Goal: Task Accomplishment & Management: Manage account settings

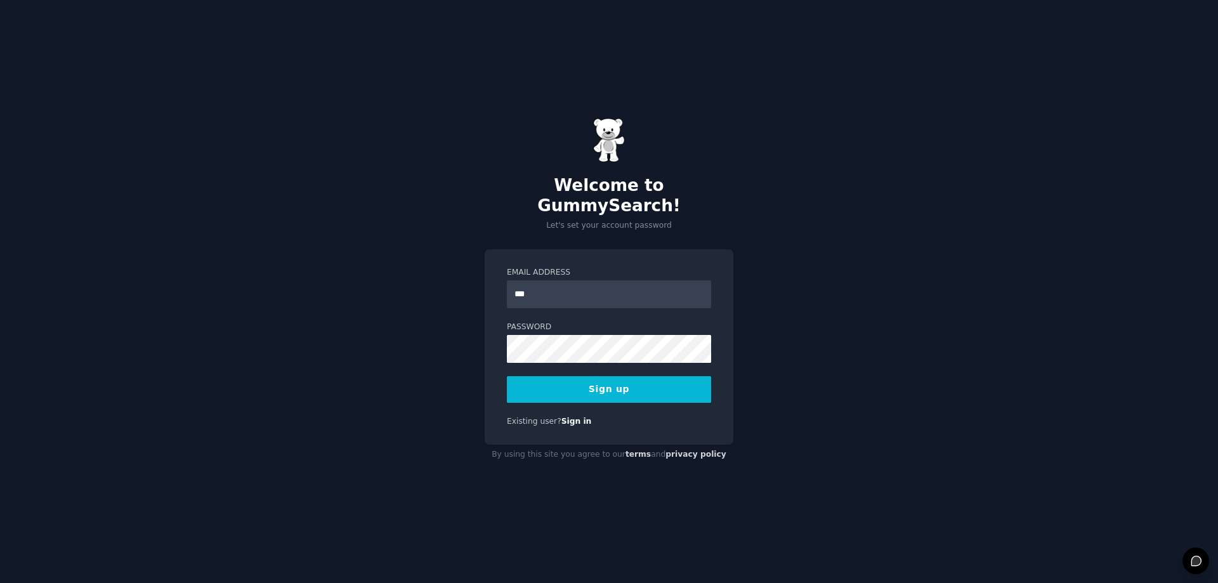
type input "**********"
click at [604, 392] on button "Sign up" at bounding box center [609, 389] width 204 height 27
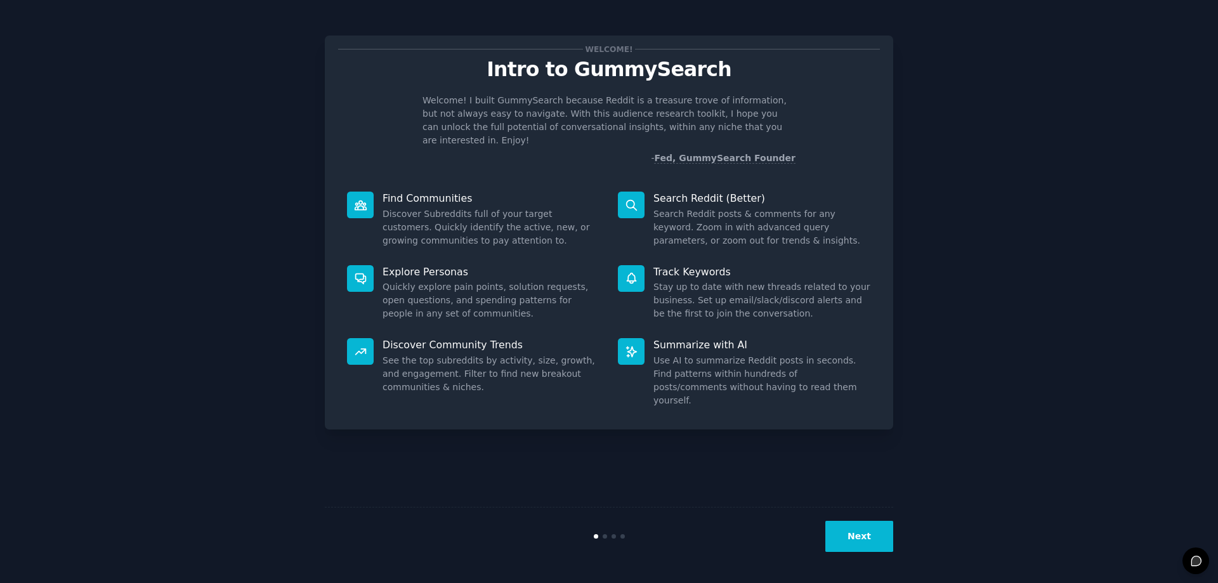
click at [631, 199] on icon at bounding box center [631, 205] width 13 height 13
click at [633, 199] on icon at bounding box center [631, 205] width 13 height 13
click at [940, 428] on div "Welcome! Intro to GummySearch Welcome! I built GummySearch because Reddit is a …" at bounding box center [609, 291] width 1182 height 547
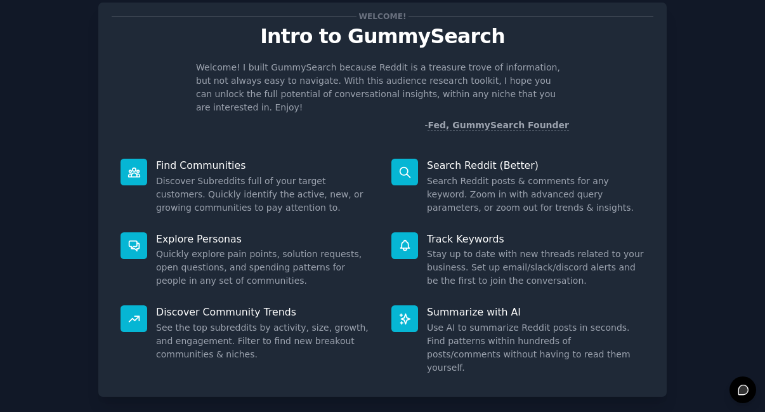
scroll to position [85, 0]
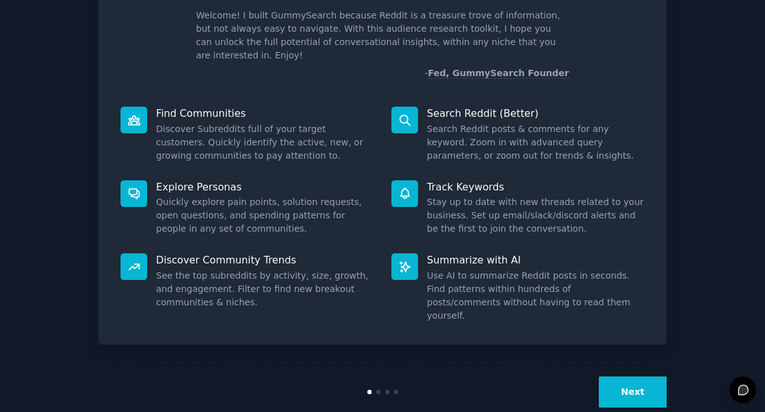
click at [646, 376] on button "Next" at bounding box center [633, 391] width 68 height 31
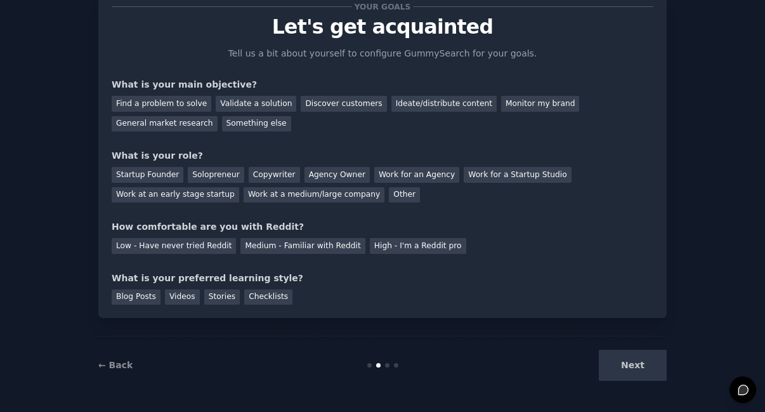
scroll to position [43, 0]
click at [646, 368] on div "Next" at bounding box center [572, 365] width 190 height 31
click at [184, 101] on div "Find a problem to solve" at bounding box center [162, 104] width 100 height 16
click at [221, 176] on div "Solopreneur" at bounding box center [216, 175] width 56 height 16
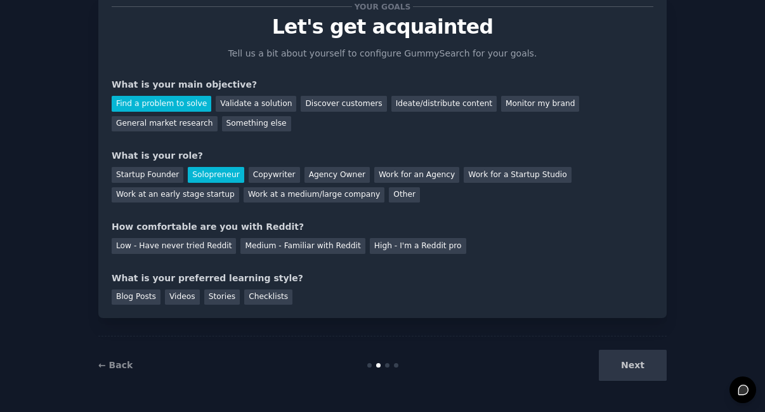
click at [298, 250] on div "Medium - Familiar with Reddit" at bounding box center [302, 246] width 124 height 16
click at [151, 299] on div "Blog Posts" at bounding box center [136, 297] width 49 height 16
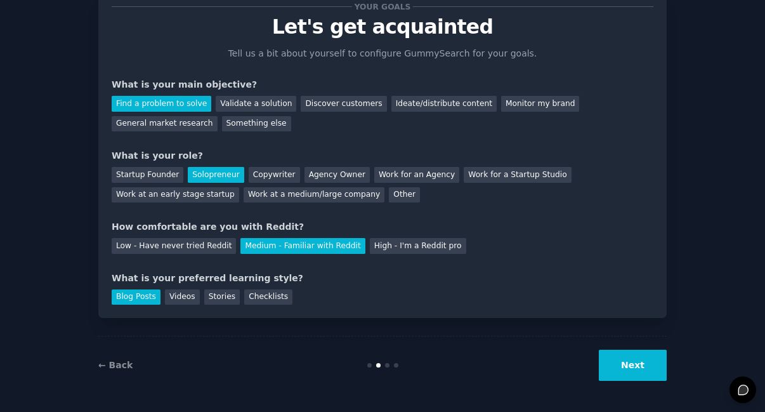
click at [643, 378] on button "Next" at bounding box center [633, 365] width 68 height 31
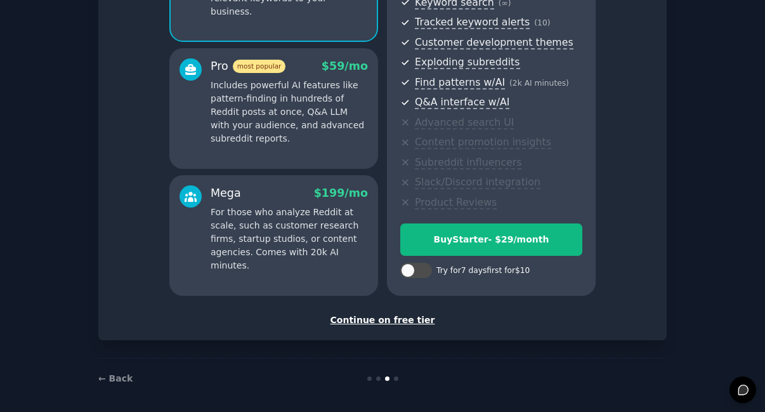
scroll to position [197, 0]
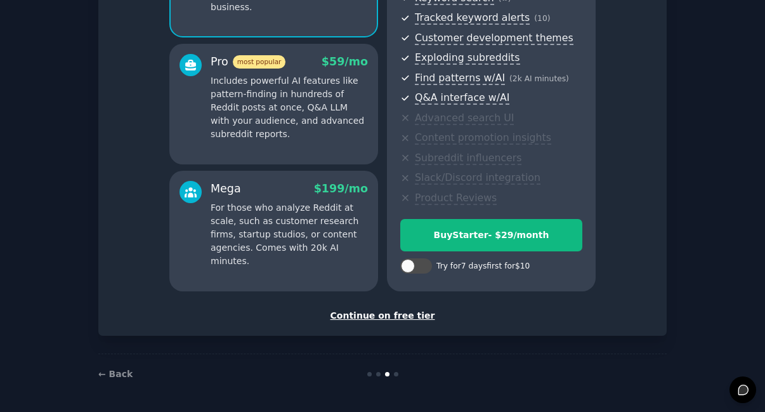
click at [396, 318] on div "Continue on free tier" at bounding box center [383, 315] width 542 height 13
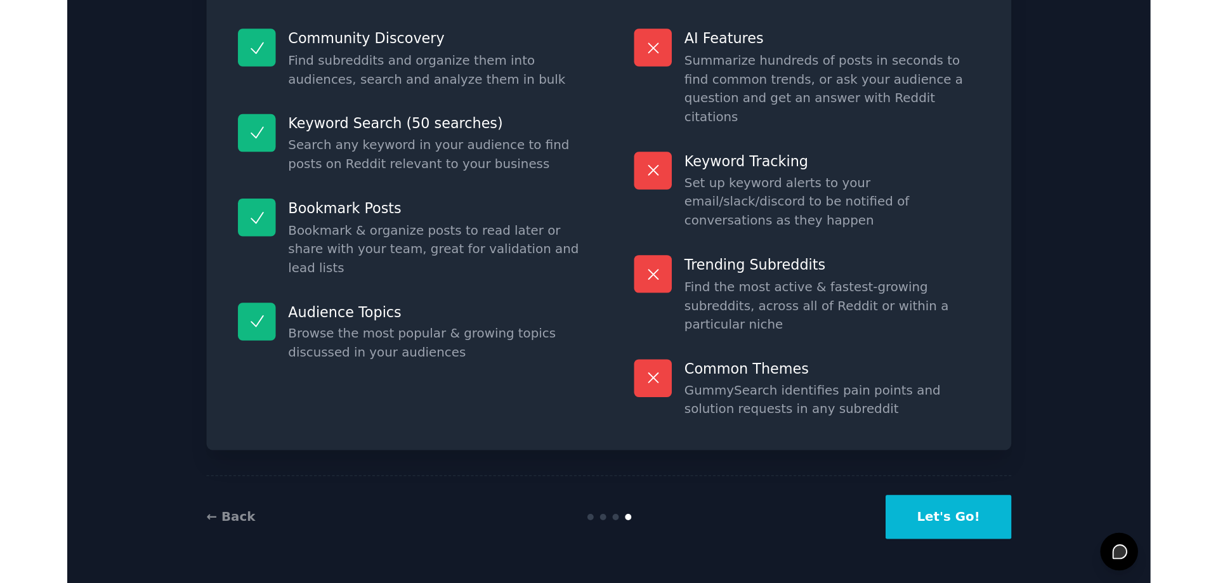
scroll to position [82, 0]
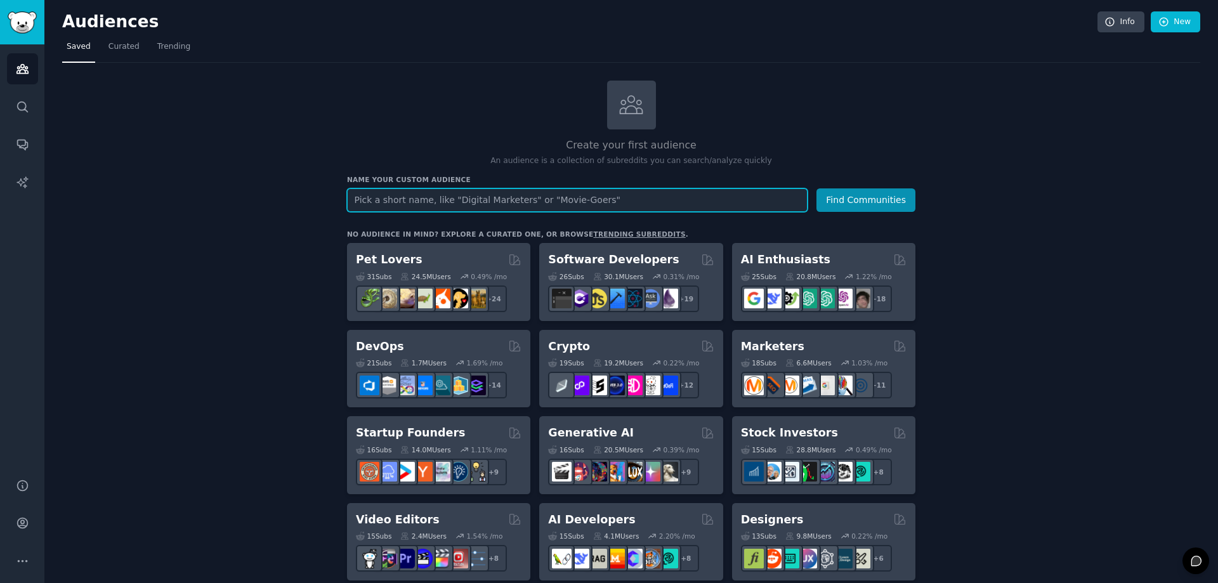
paste input "Churn rate analysis"
drag, startPoint x: 459, startPoint y: 200, endPoint x: 331, endPoint y: 189, distance: 128.0
type input "Finance"
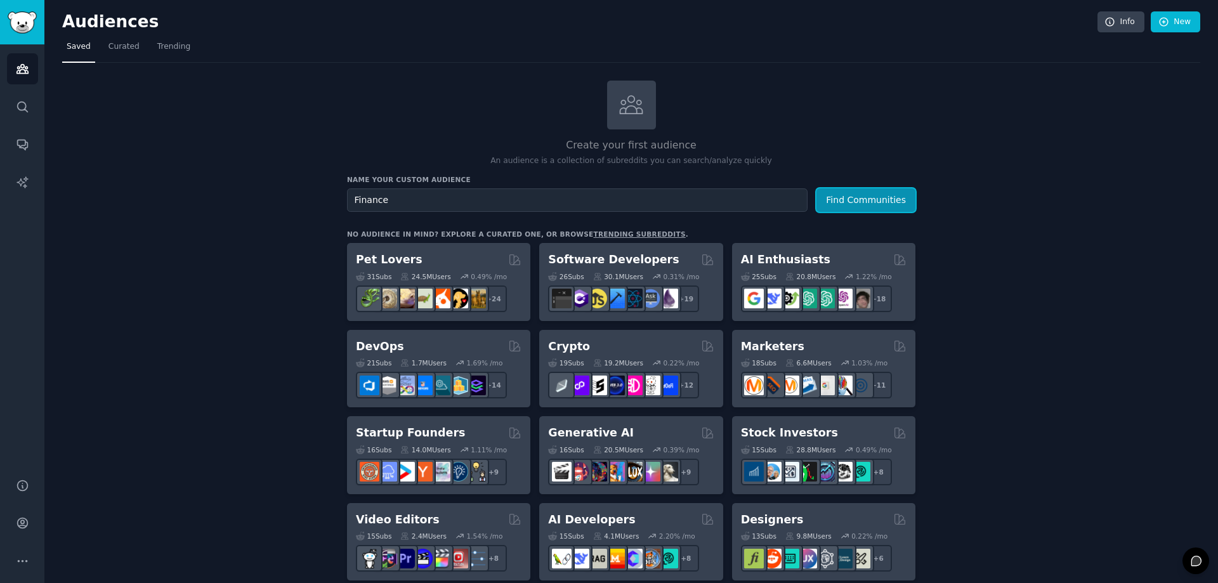
click at [849, 192] on button "Find Communities" at bounding box center [865, 199] width 99 height 23
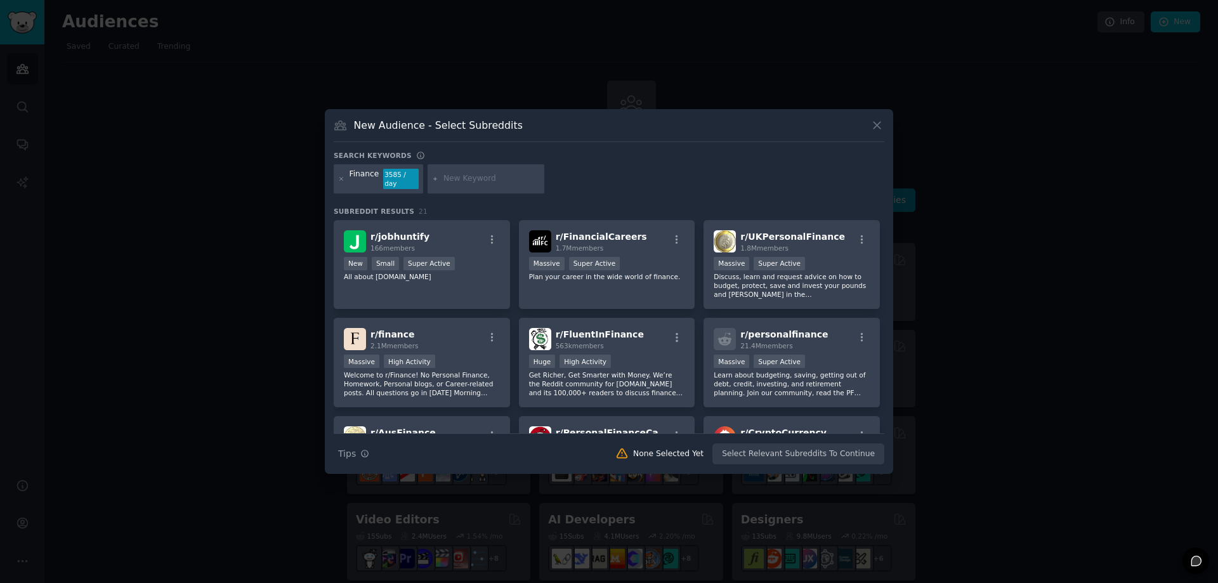
click at [447, 337] on div "r/ finance 2.1M members" at bounding box center [422, 339] width 156 height 22
click at [860, 450] on button "Create Audience" at bounding box center [843, 454] width 84 height 22
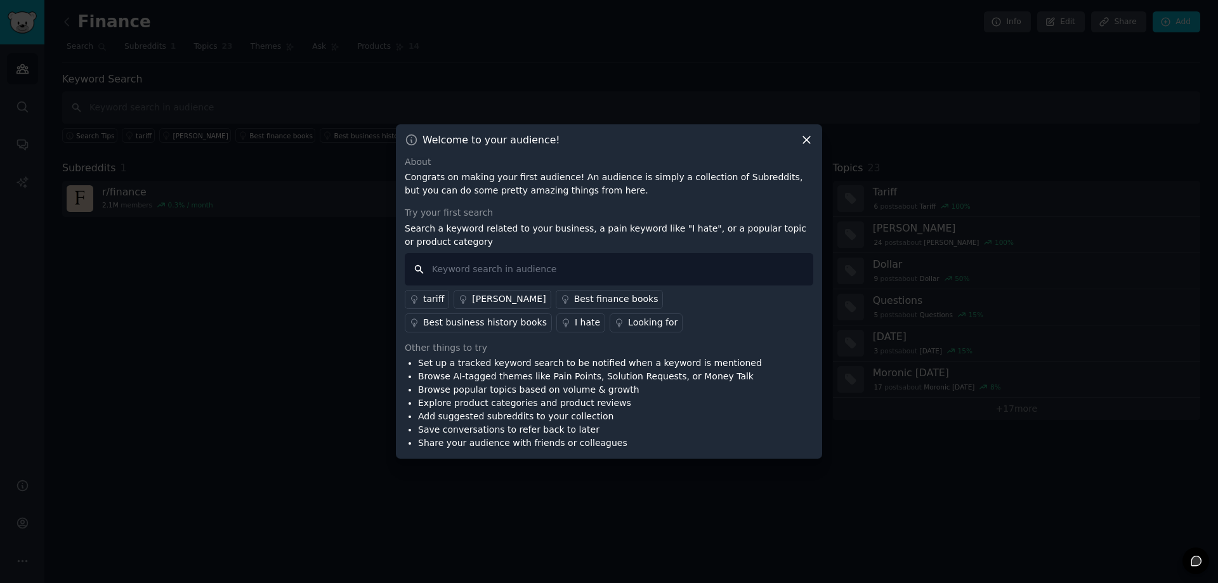
click at [521, 268] on input "text" at bounding box center [609, 269] width 409 height 32
paste input "Churn rate analysis"
type input "Churn rate analysis"
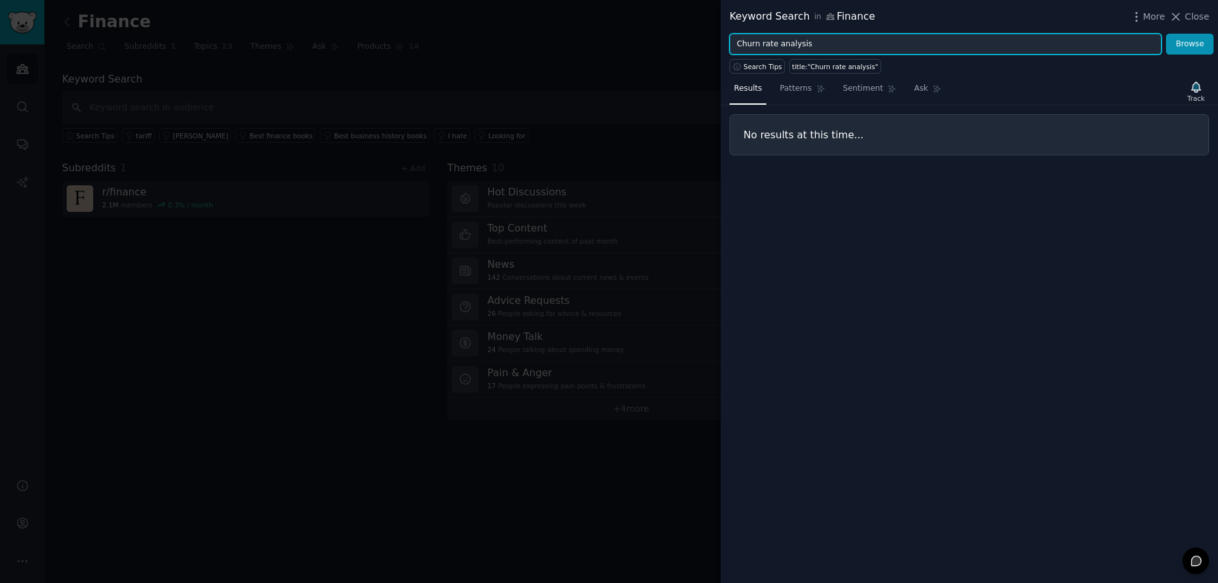
drag, startPoint x: 821, startPoint y: 46, endPoint x: 693, endPoint y: 46, distance: 128.1
click at [693, 46] on div "Keyword Search in Finance More Close Churn rate analysis Browse Search Tips tit…" at bounding box center [609, 291] width 1218 height 583
type input "revenue optimisation"
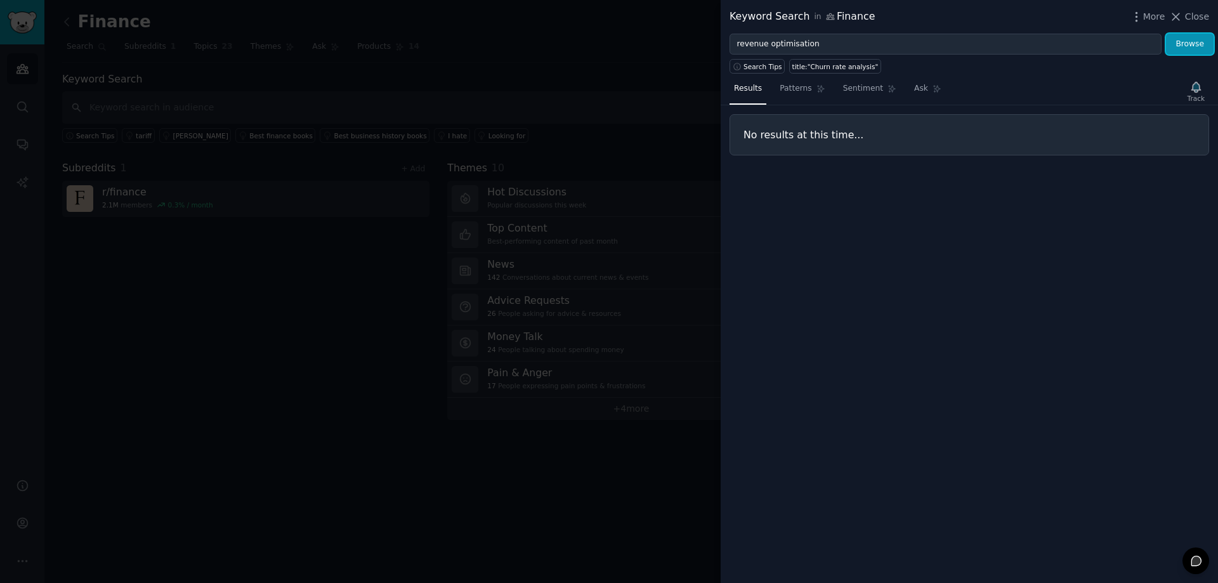
click at [1185, 43] on button "Browse" at bounding box center [1190, 45] width 48 height 22
click at [1188, 20] on span "Close" at bounding box center [1197, 16] width 24 height 13
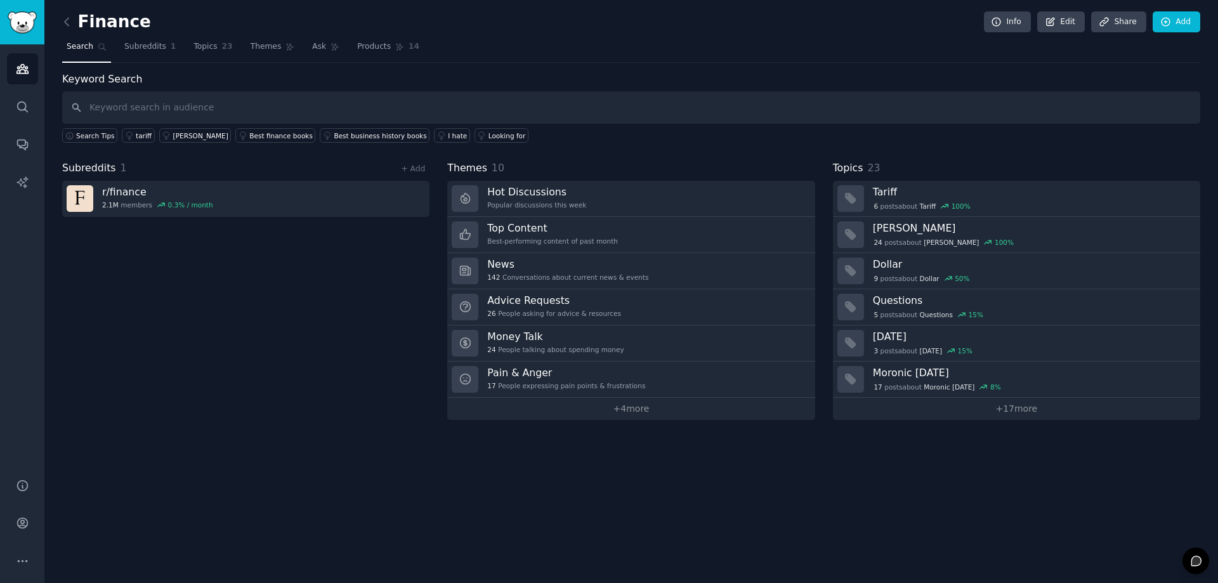
click at [543, 192] on h3 "Hot Discussions" at bounding box center [536, 191] width 99 height 13
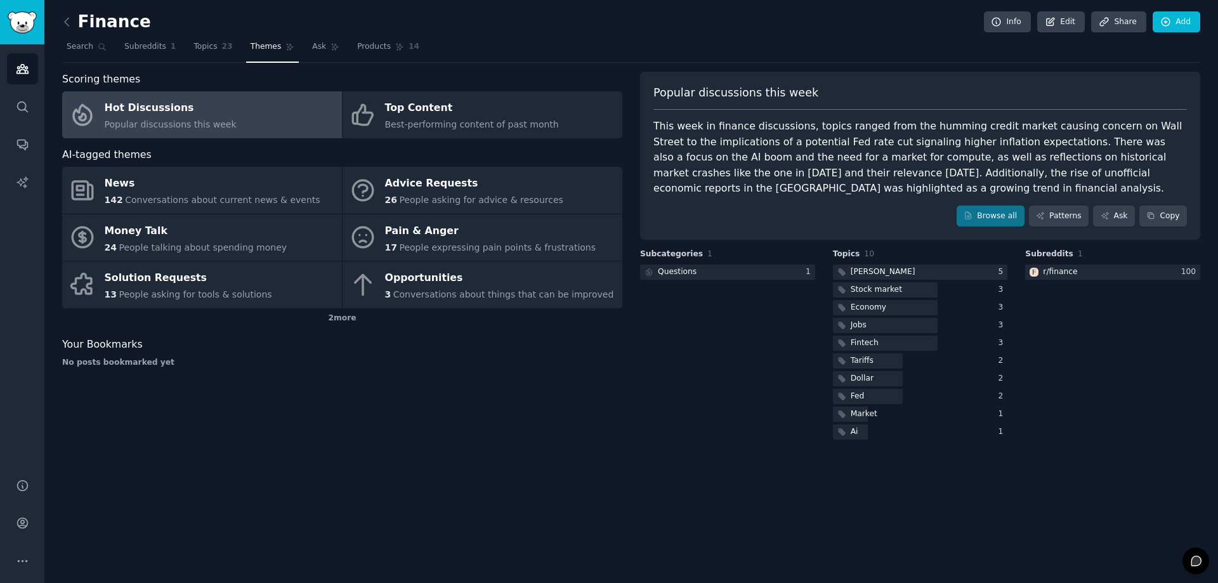
click at [85, 45] on span "Search" at bounding box center [80, 46] width 27 height 11
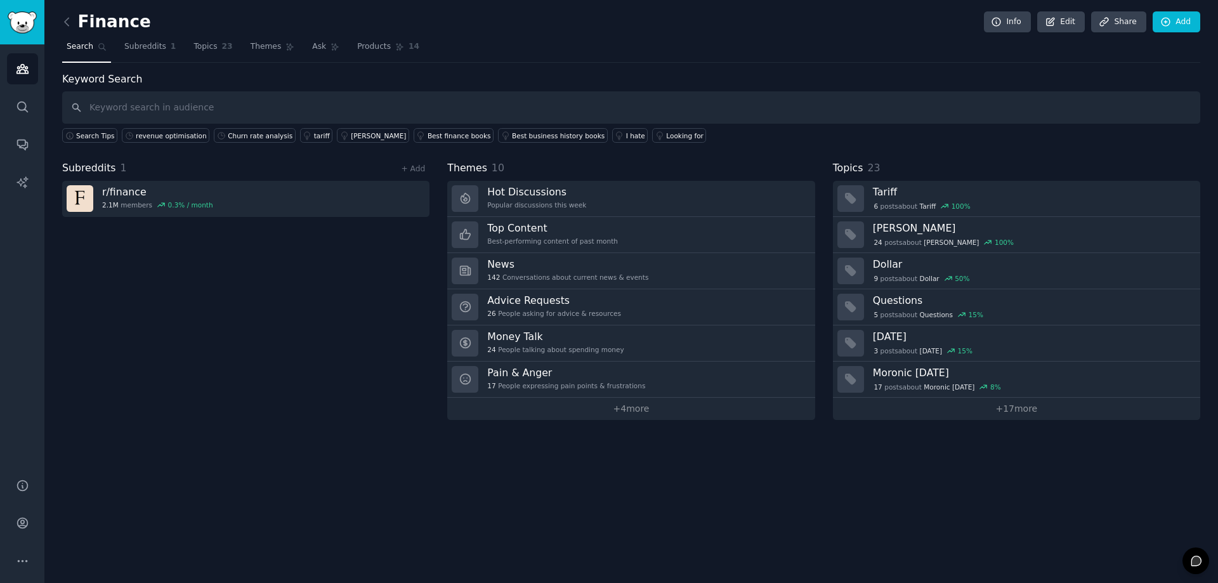
click at [158, 134] on div "revenue optimisation" at bounding box center [171, 135] width 71 height 9
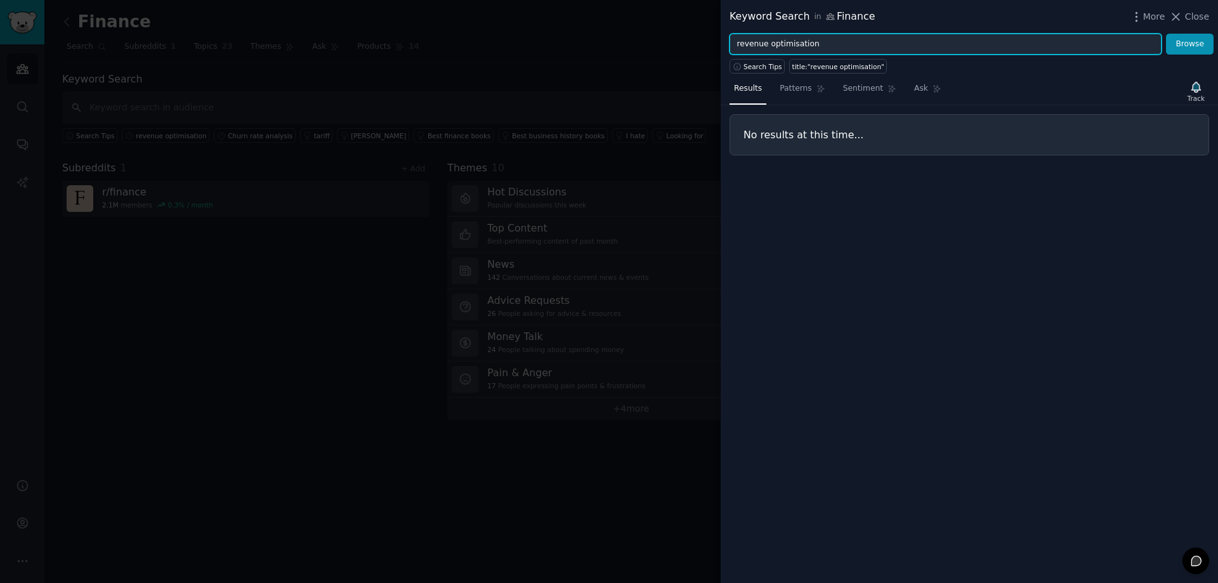
drag, startPoint x: 818, startPoint y: 43, endPoint x: 694, endPoint y: 40, distance: 123.7
click at [694, 40] on div "Keyword Search in Finance More Close revenue optimisation Browse Search Tips ti…" at bounding box center [609, 291] width 1218 height 583
paste input "pricing strategy"
type input "pricing strategy"
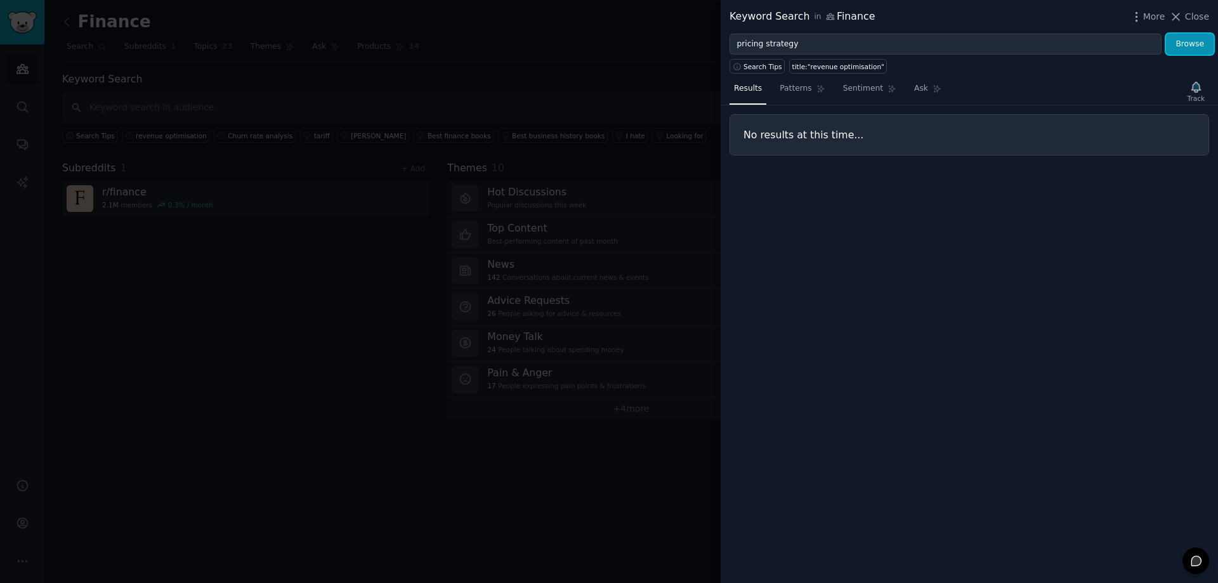
click at [1190, 49] on button "Browse" at bounding box center [1190, 45] width 48 height 22
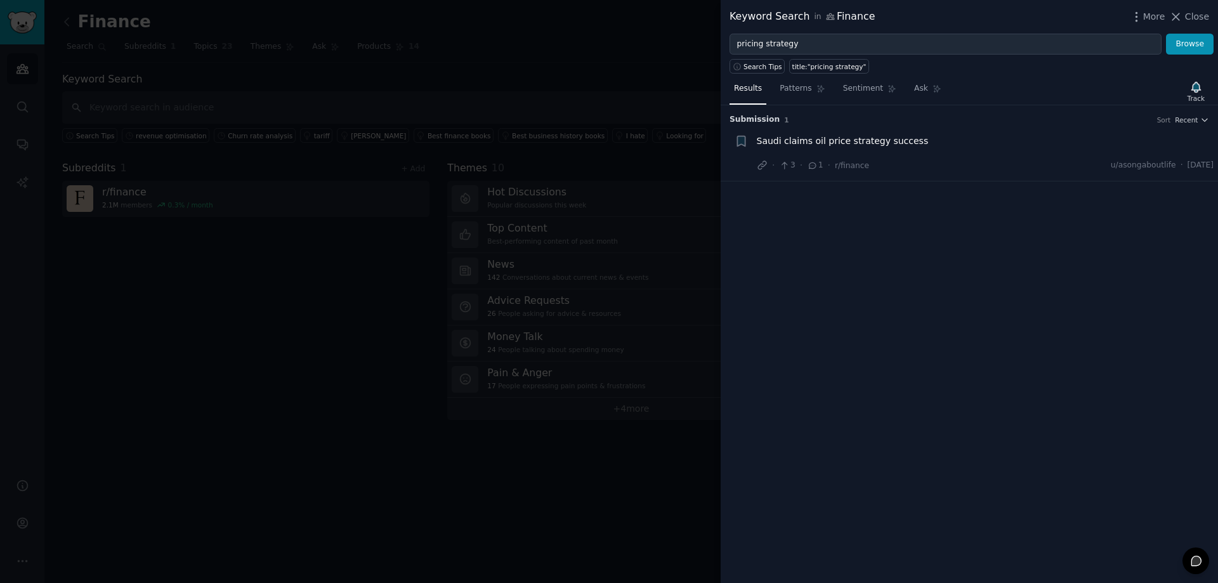
click at [261, 73] on div at bounding box center [609, 291] width 1218 height 583
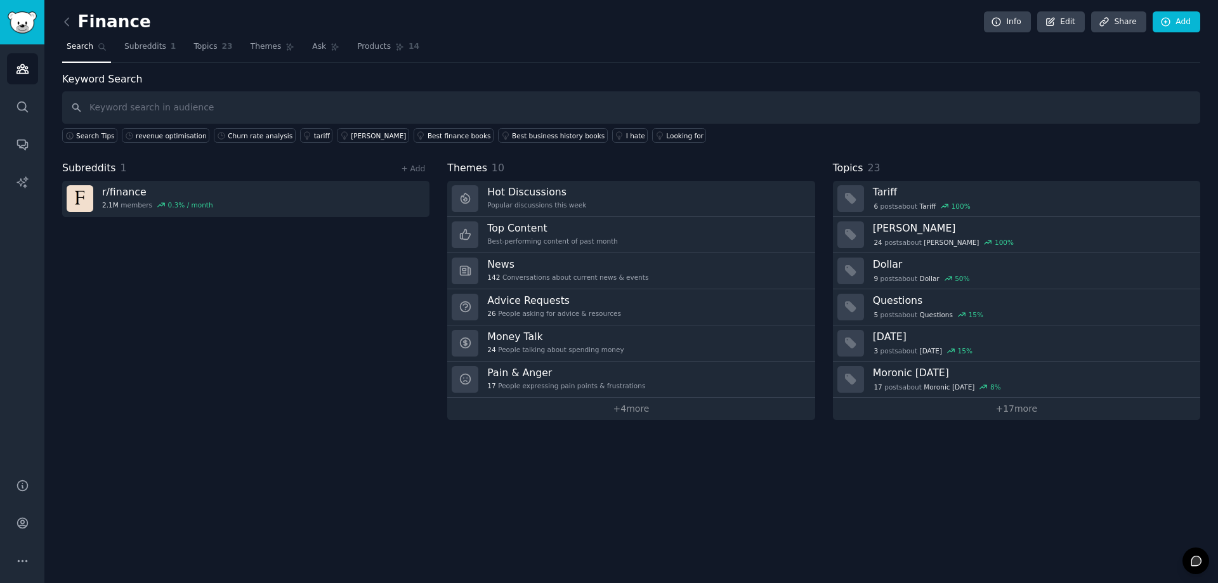
click at [412, 169] on link "+ Add" at bounding box center [413, 168] width 24 height 9
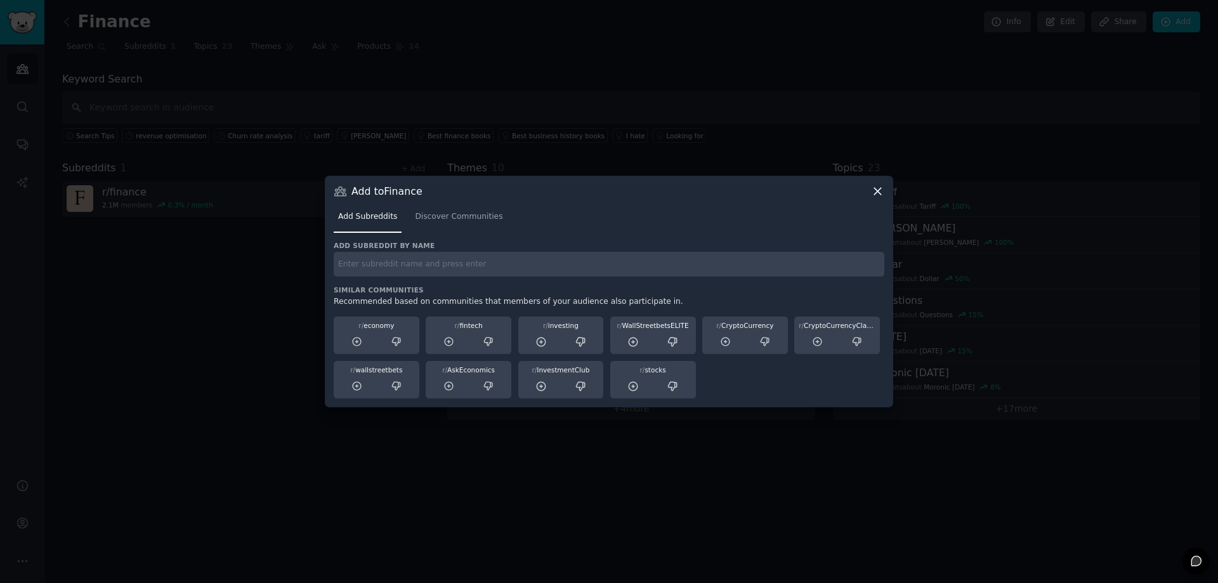
click at [457, 221] on span "Discover Communities" at bounding box center [459, 216] width 88 height 11
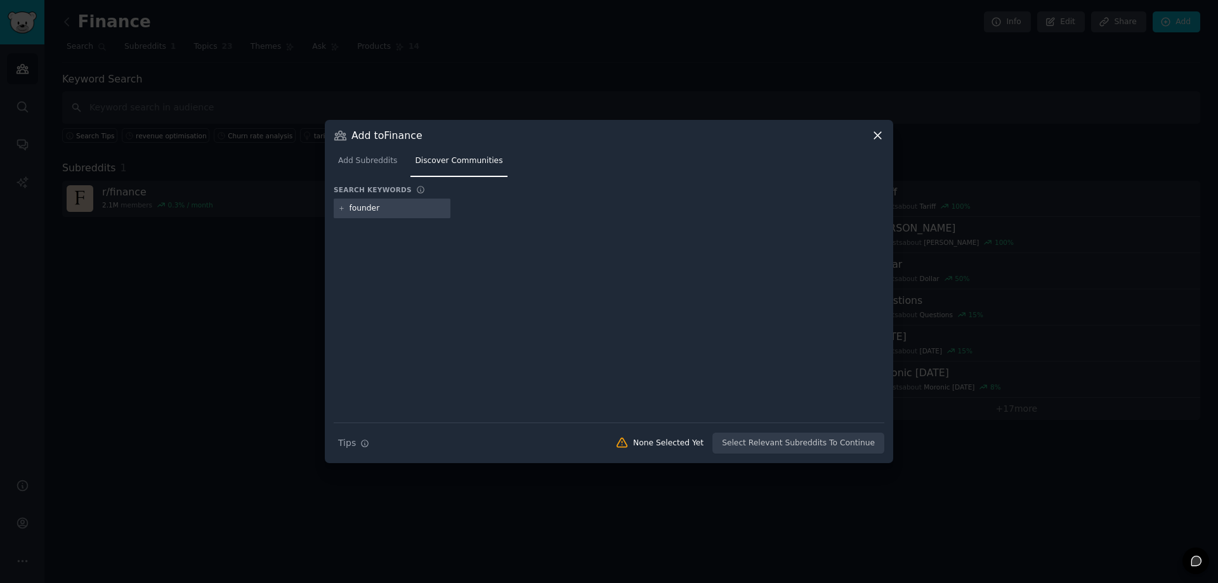
type input "founders"
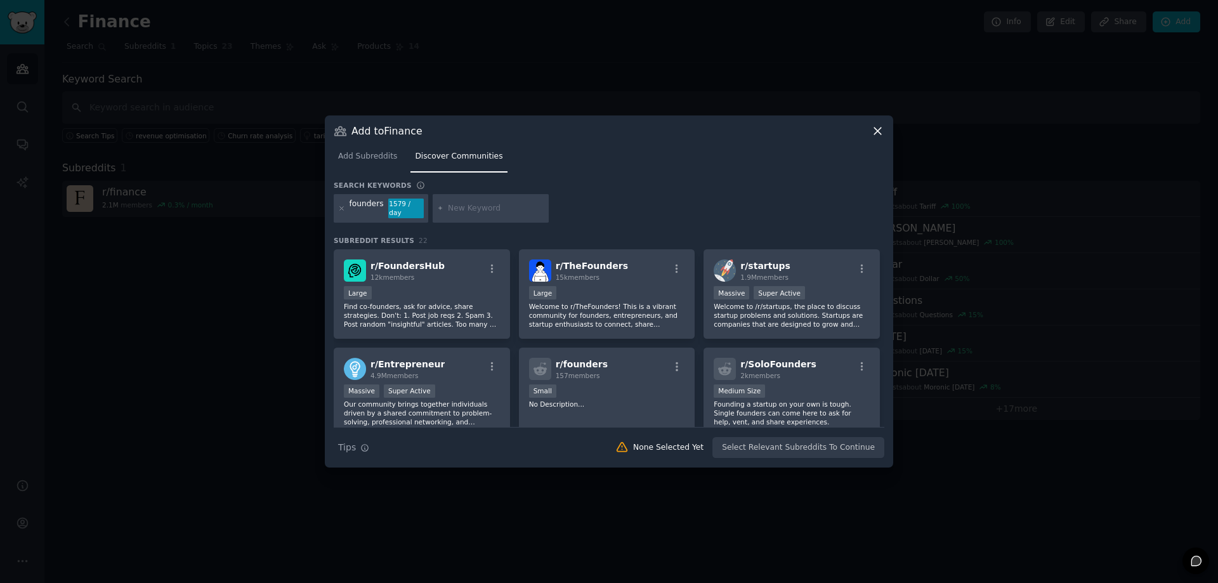
click at [806, 262] on div "r/ startups 1.9M members" at bounding box center [792, 270] width 156 height 22
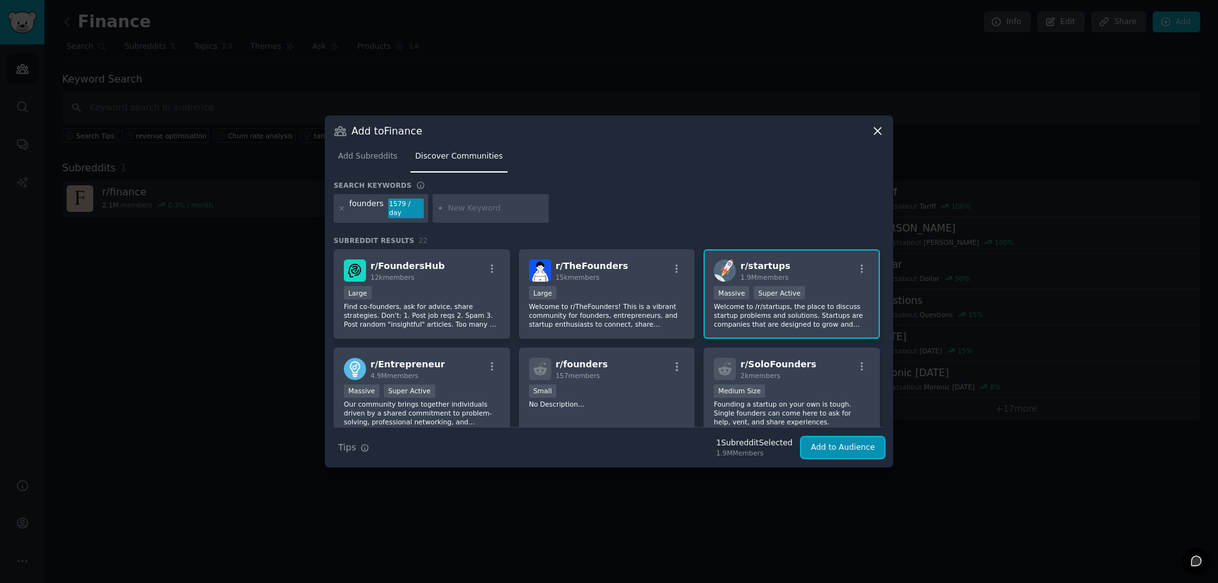
click at [869, 437] on button "Add to Audience" at bounding box center [842, 448] width 83 height 22
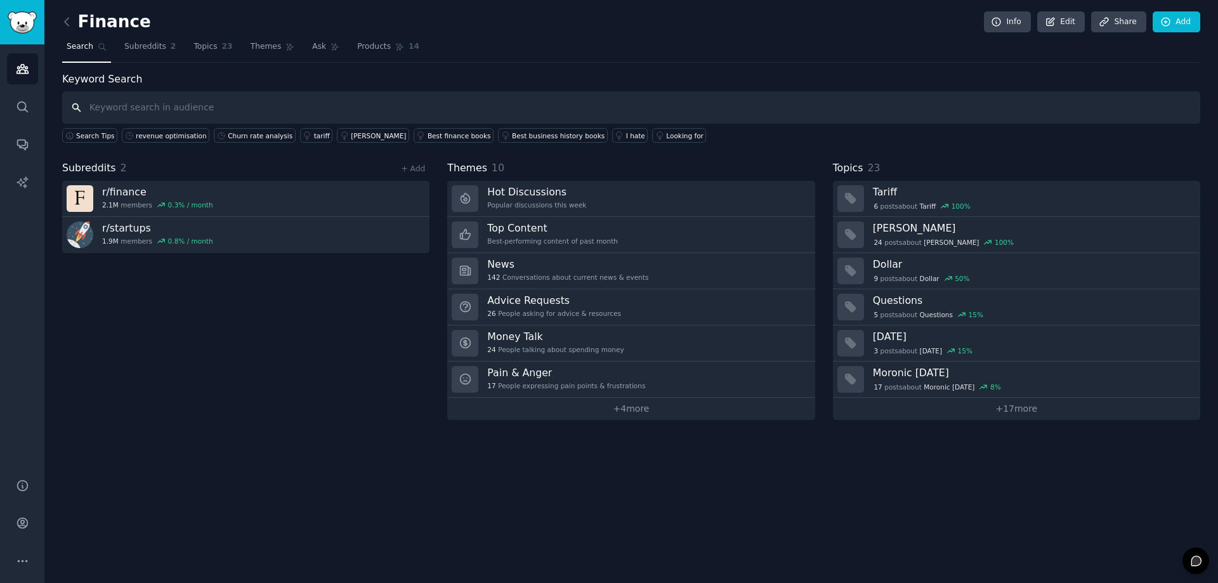
click at [218, 110] on input "text" at bounding box center [631, 107] width 1138 height 32
click at [159, 134] on div "revenue optimisation" at bounding box center [171, 135] width 71 height 9
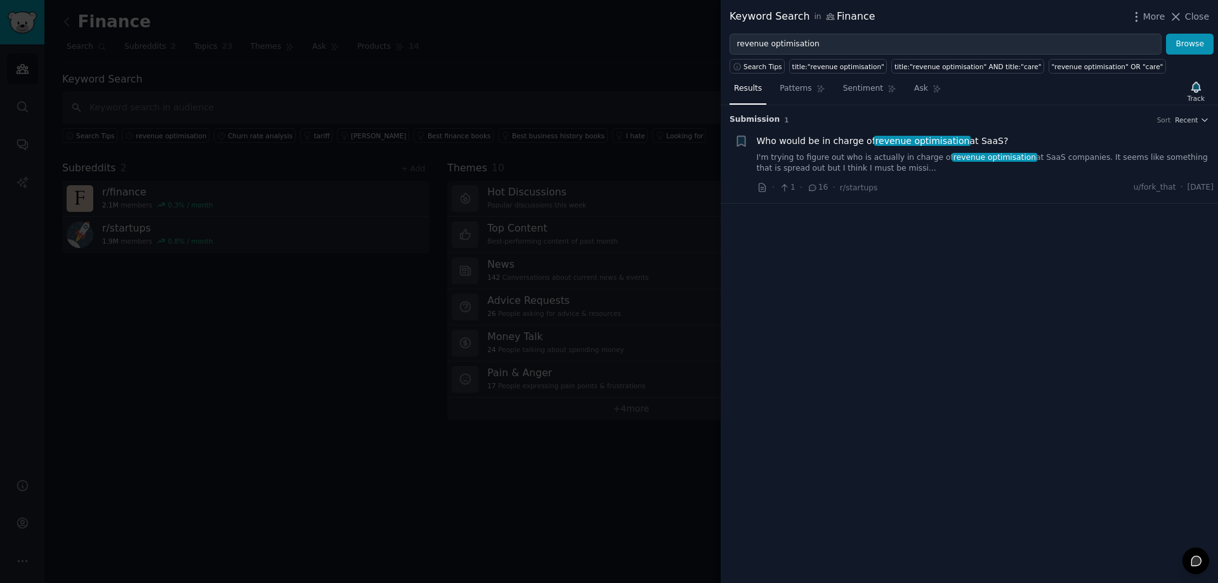
click at [828, 164] on link "I'm trying to figure out who is actually in charge of revenue optimisation at S…" at bounding box center [985, 163] width 457 height 22
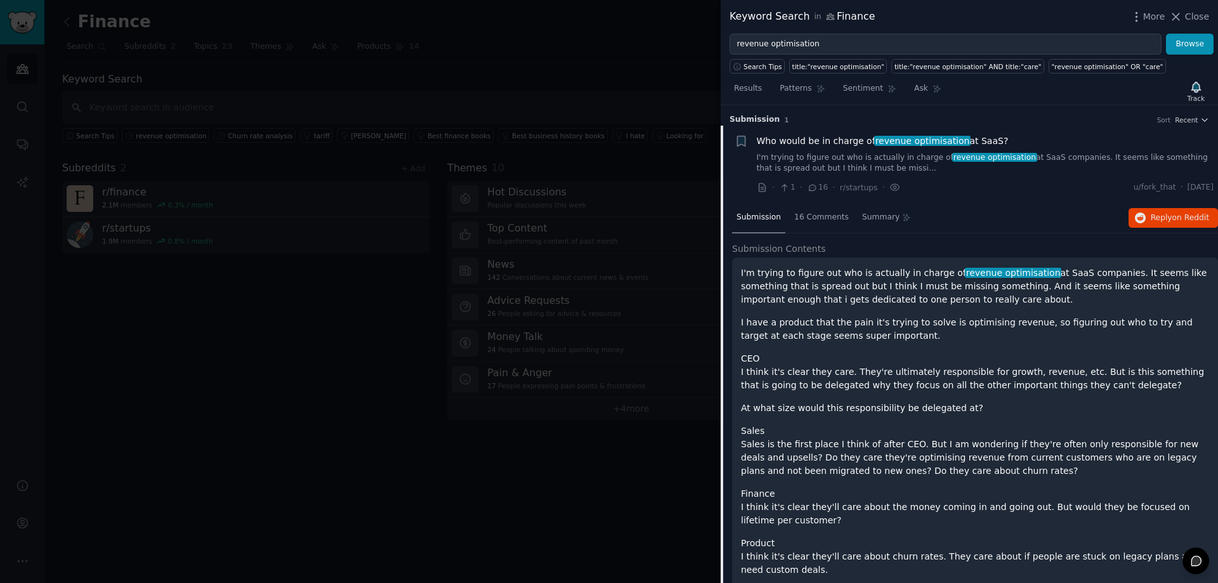
scroll to position [20, 0]
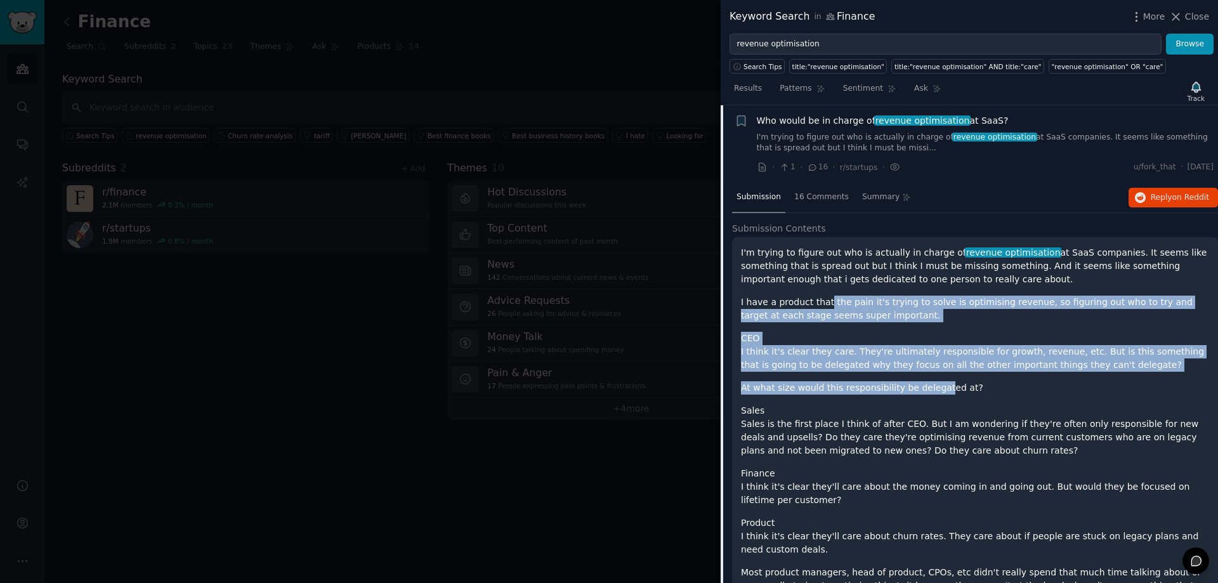
drag, startPoint x: 823, startPoint y: 303, endPoint x: 928, endPoint y: 374, distance: 126.2
click at [928, 374] on div "I'm trying to figure out who is actually in charge of revenue optimisation at S…" at bounding box center [975, 437] width 468 height 383
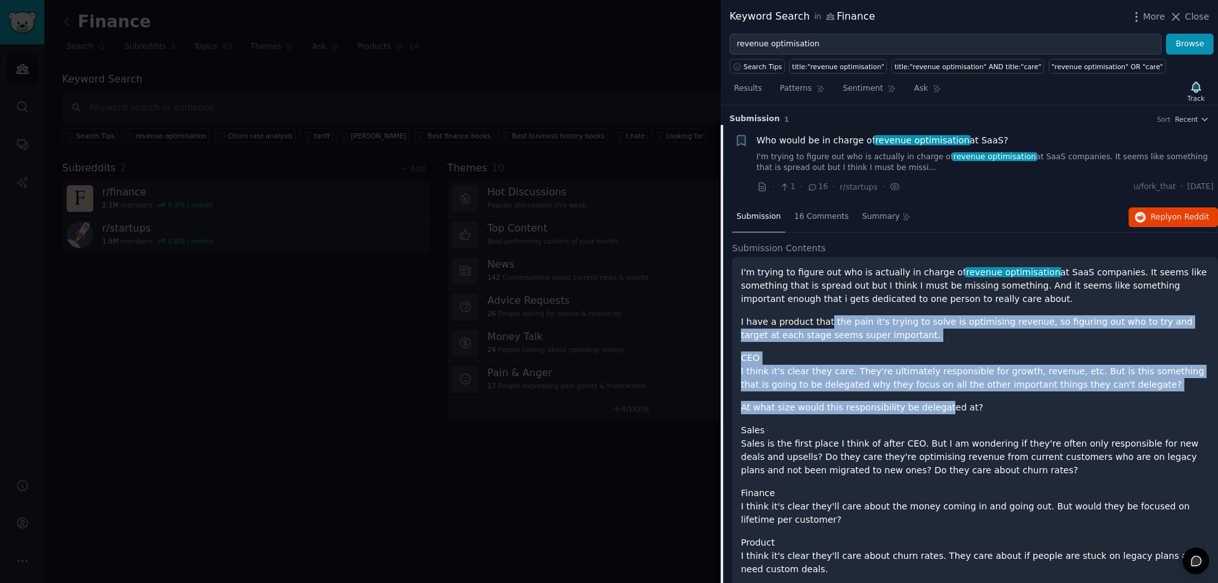
scroll to position [0, 0]
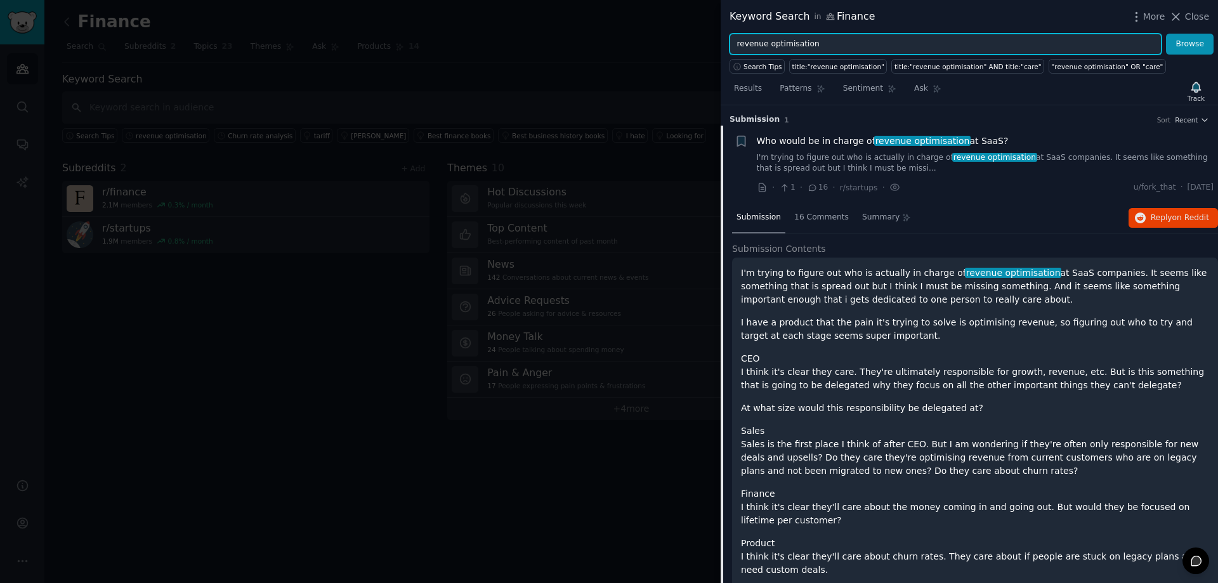
drag, startPoint x: 819, startPoint y: 43, endPoint x: 673, endPoint y: 32, distance: 146.4
click at [674, 32] on div "Keyword Search in Finance More Close revenue optimisation Browse Search Tips ti…" at bounding box center [609, 291] width 1218 height 583
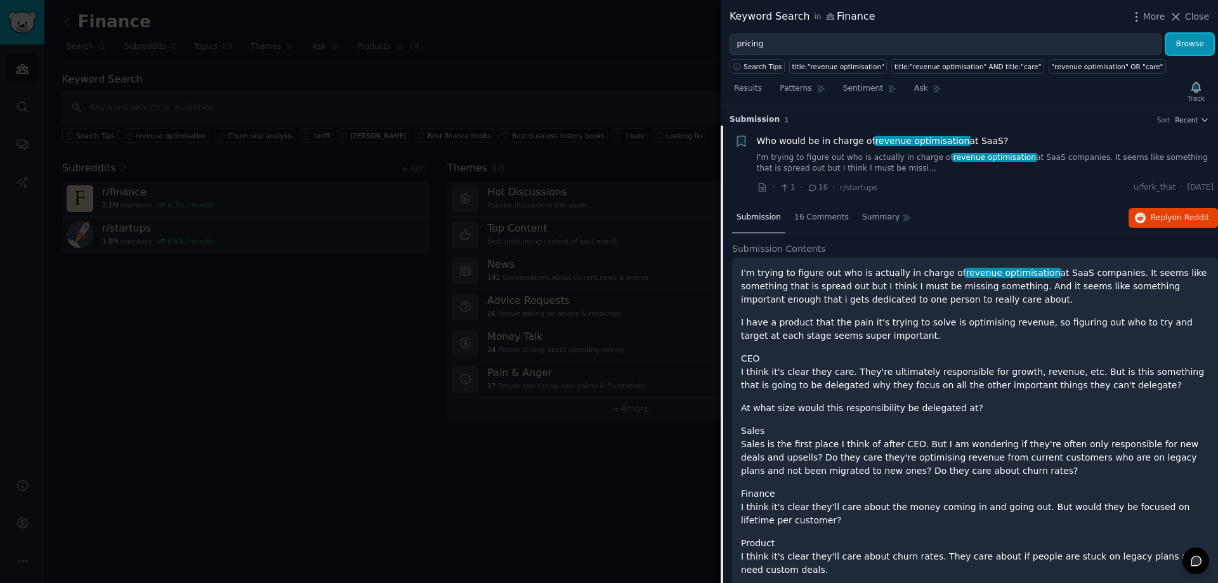
click at [1190, 47] on button "Browse" at bounding box center [1190, 45] width 48 height 22
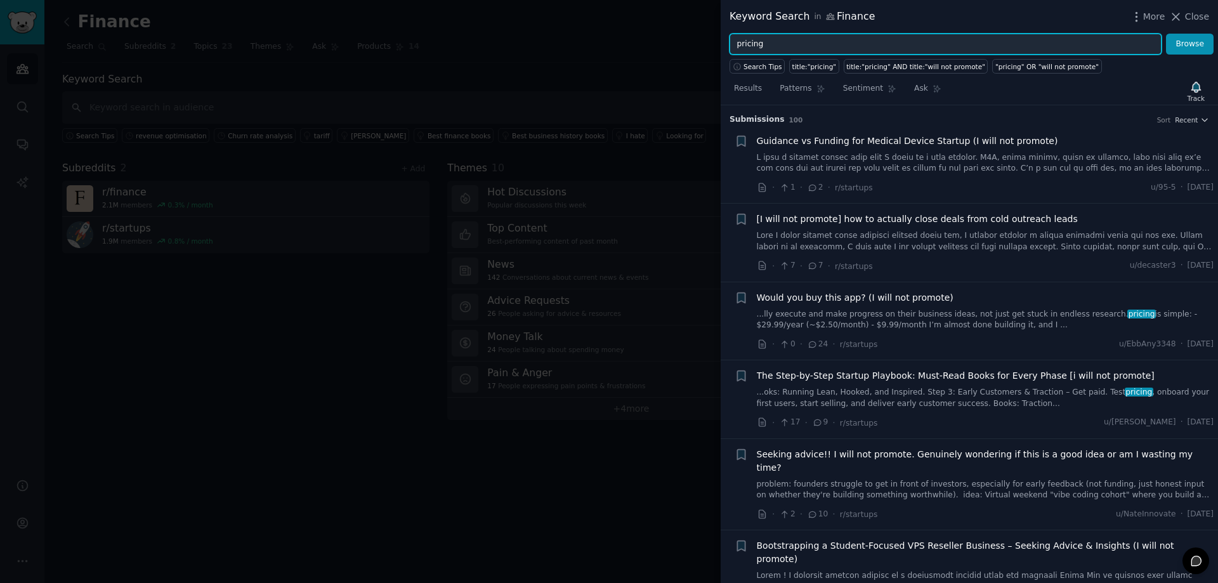
drag, startPoint x: 771, startPoint y: 43, endPoint x: 691, endPoint y: 43, distance: 79.9
click at [692, 43] on div "Keyword Search in Finance More Close pricing Browse Search Tips title:"pricing"…" at bounding box center [609, 291] width 1218 height 583
type input "churn"
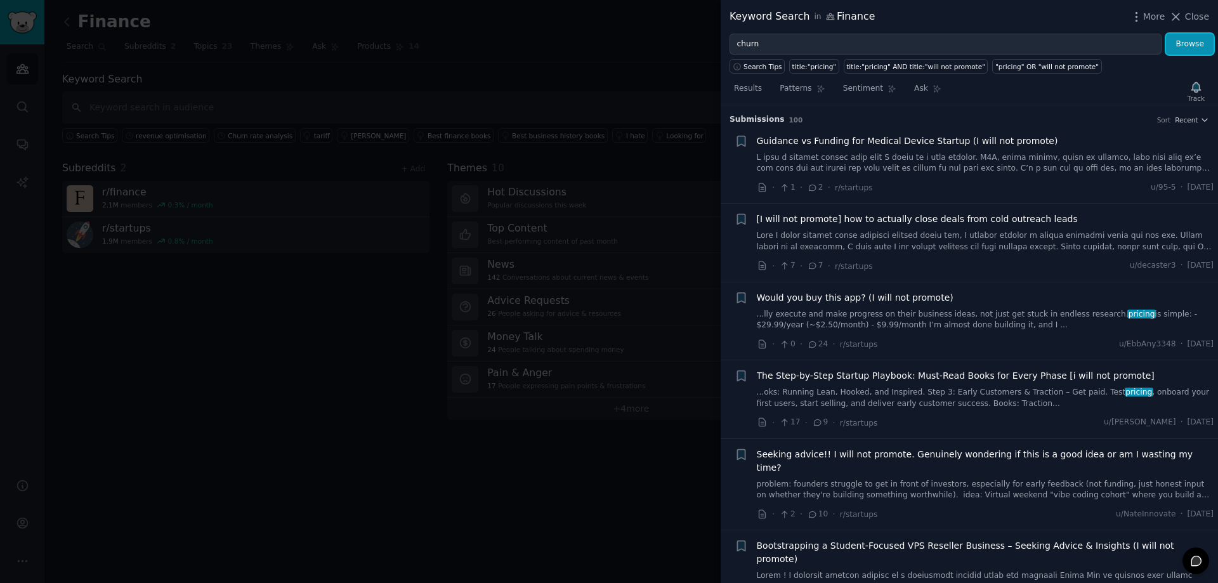
click at [1193, 48] on button "Browse" at bounding box center [1190, 45] width 48 height 22
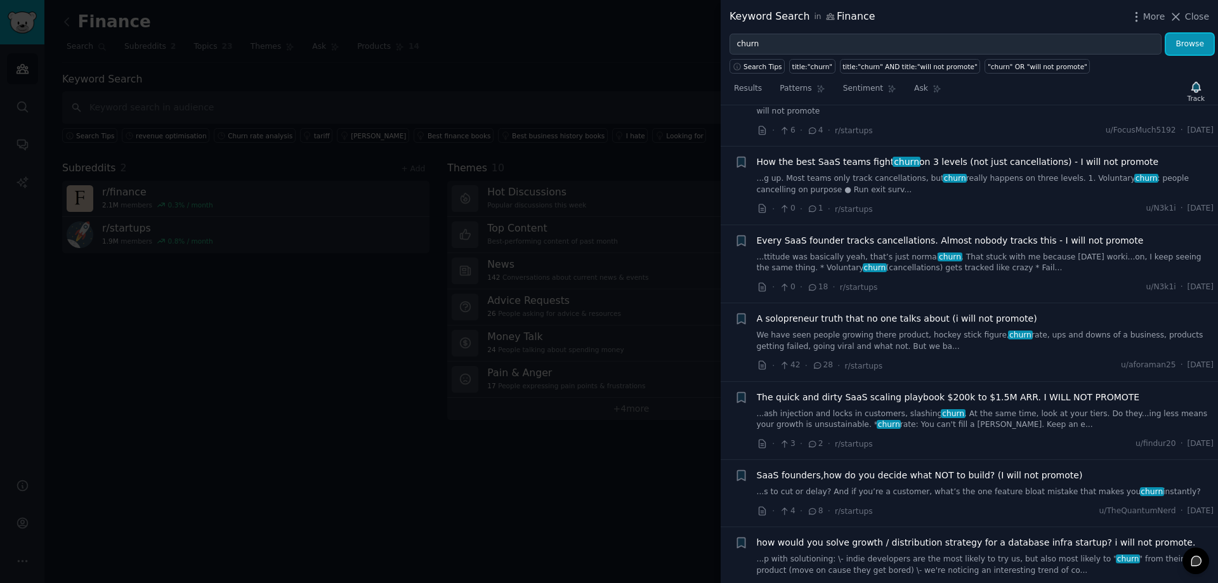
scroll to position [698, 0]
click at [47, 366] on div at bounding box center [609, 291] width 1218 height 583
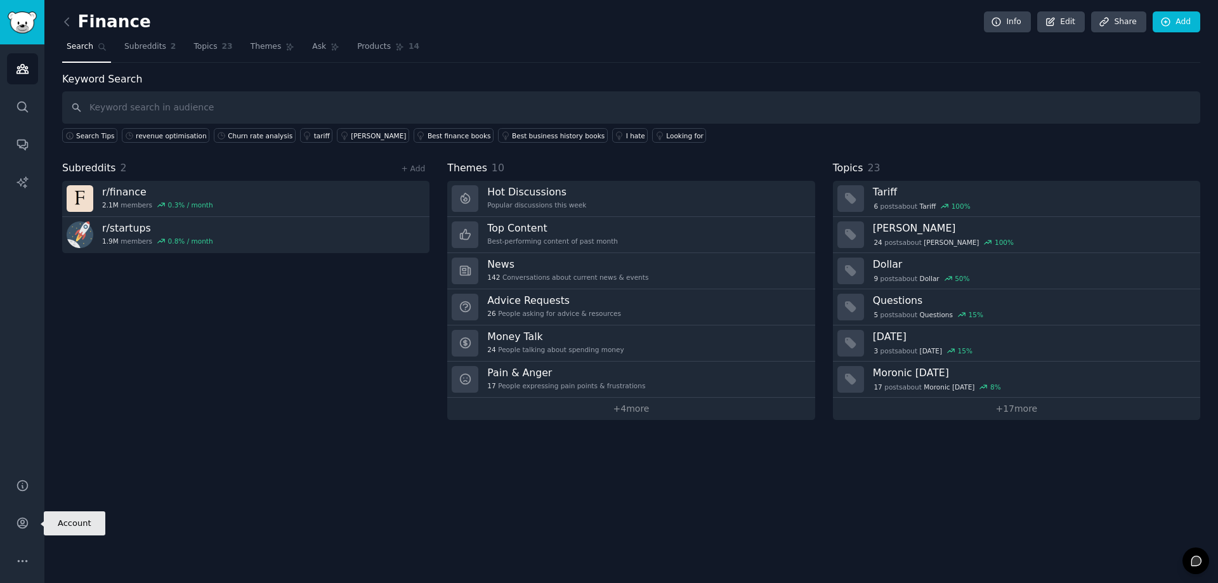
click at [27, 527] on icon "Sidebar" at bounding box center [22, 522] width 13 height 13
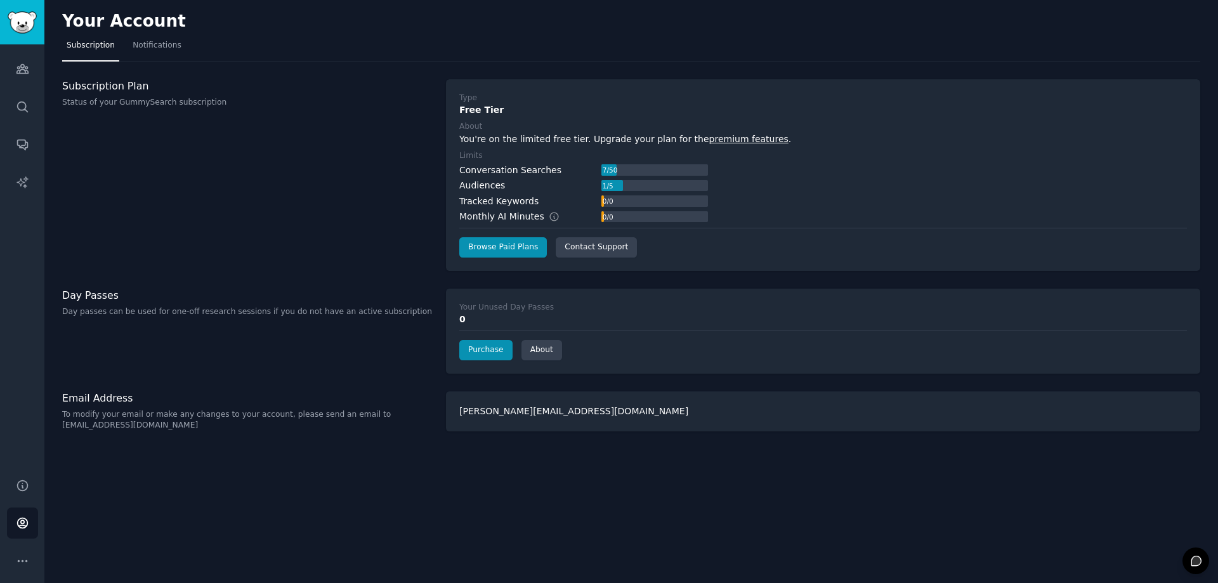
click at [25, 560] on icon "Sidebar" at bounding box center [22, 560] width 13 height 13
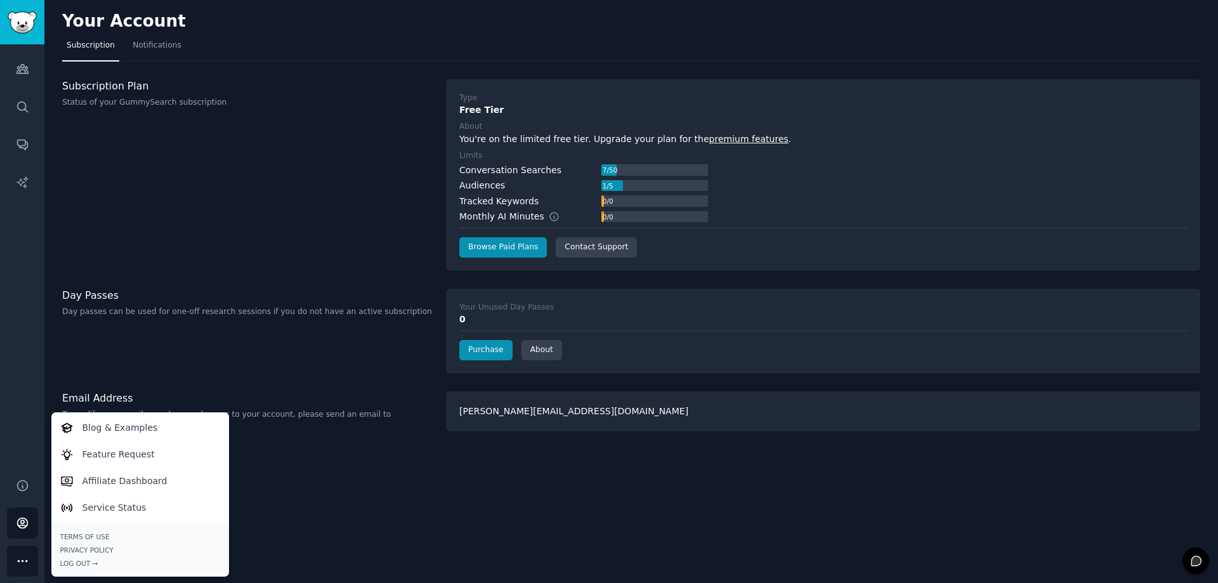
click at [364, 522] on div "Your Account Subscription Notifications Subscription Plan Status of your GummyS…" at bounding box center [631, 291] width 1174 height 583
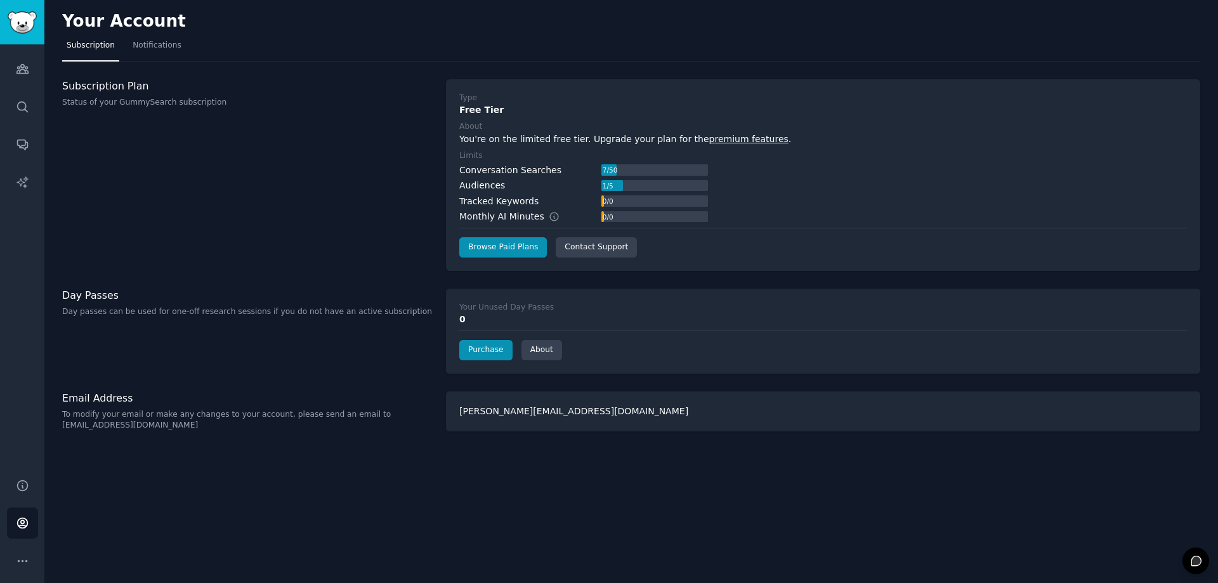
click at [152, 42] on span "Notifications" at bounding box center [157, 45] width 49 height 11
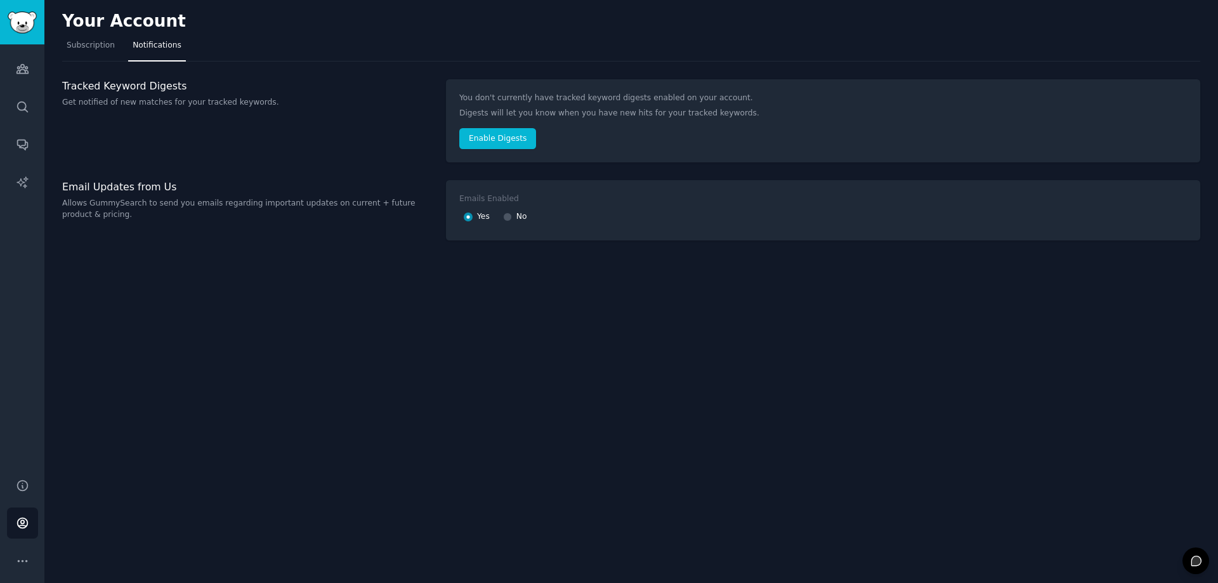
click at [27, 562] on icon "Sidebar" at bounding box center [22, 560] width 13 height 13
click at [86, 44] on span "Subscription" at bounding box center [91, 45] width 48 height 11
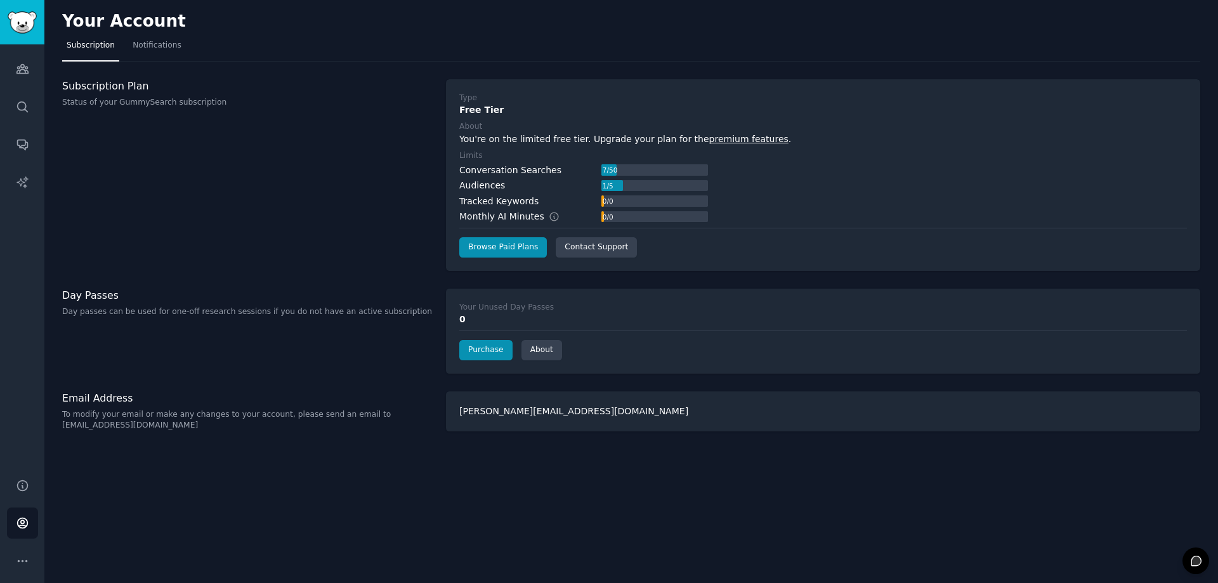
click at [24, 560] on icon "Sidebar" at bounding box center [22, 560] width 13 height 13
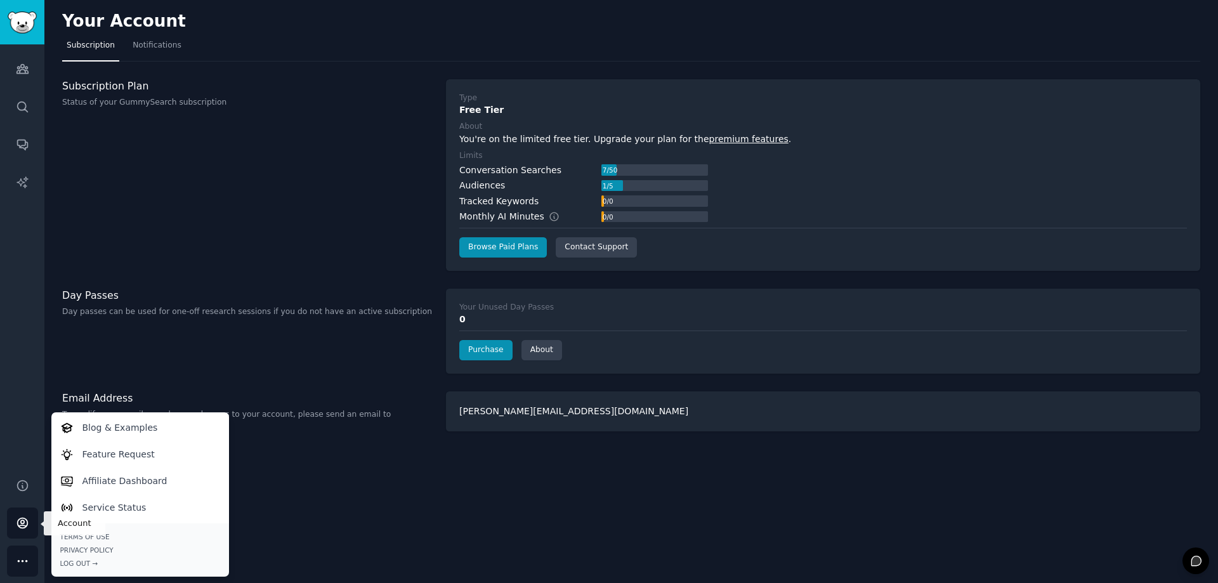
click at [25, 520] on icon "Sidebar" at bounding box center [22, 522] width 13 height 13
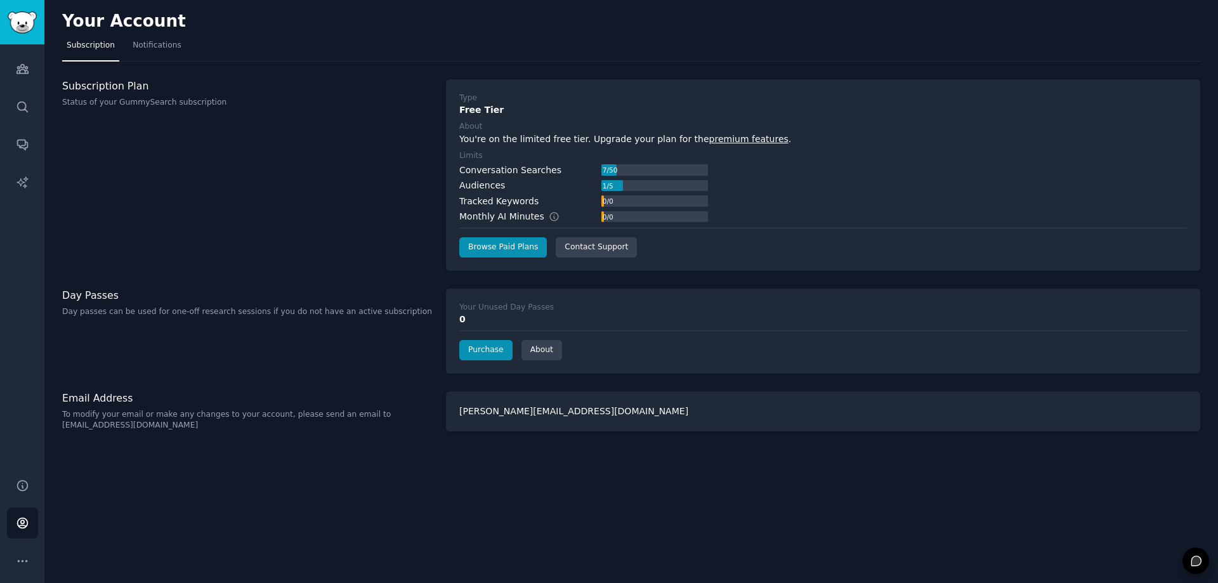
click at [161, 48] on span "Notifications" at bounding box center [157, 45] width 49 height 11
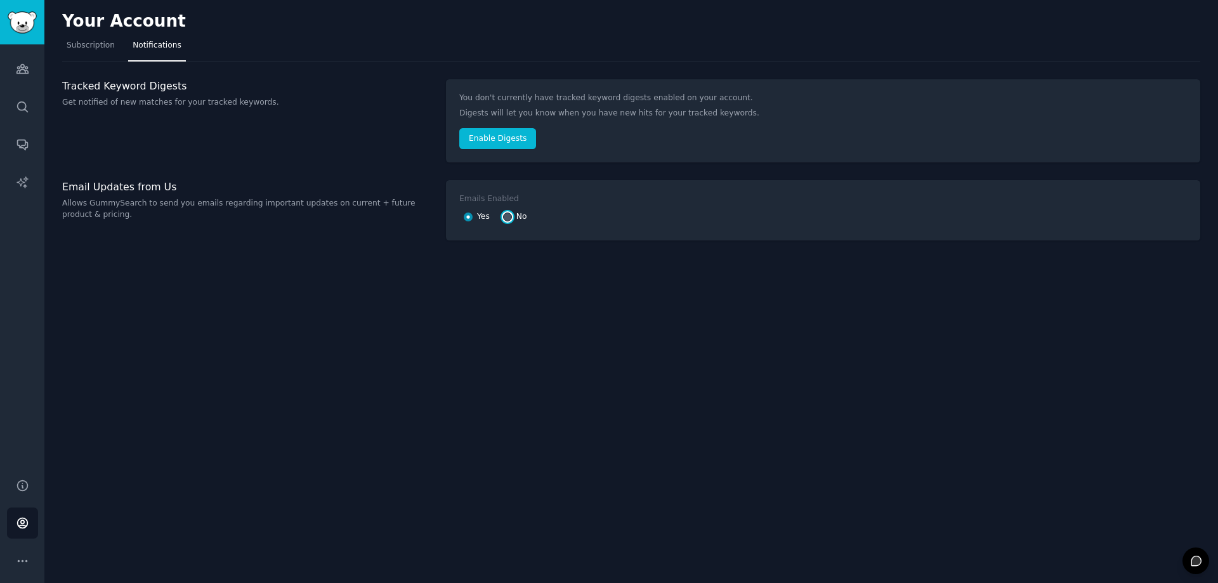
click at [508, 214] on input "No" at bounding box center [507, 217] width 9 height 9
radio input "false"
radio input "true"
click at [93, 44] on span "Subscription" at bounding box center [91, 45] width 48 height 11
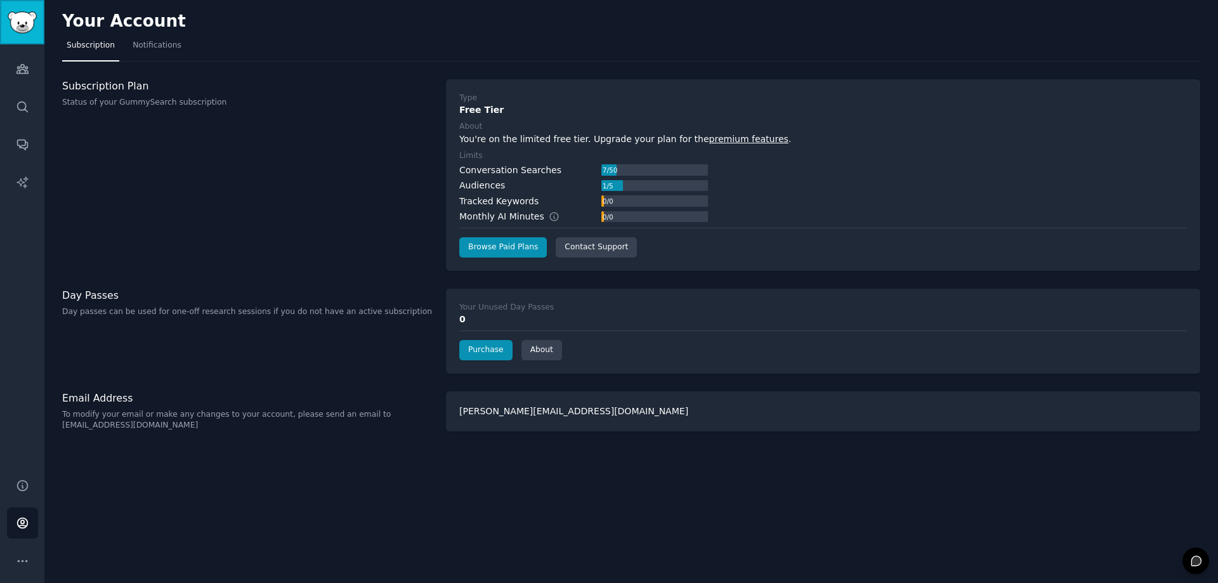
click at [22, 20] on img "Sidebar" at bounding box center [22, 22] width 29 height 22
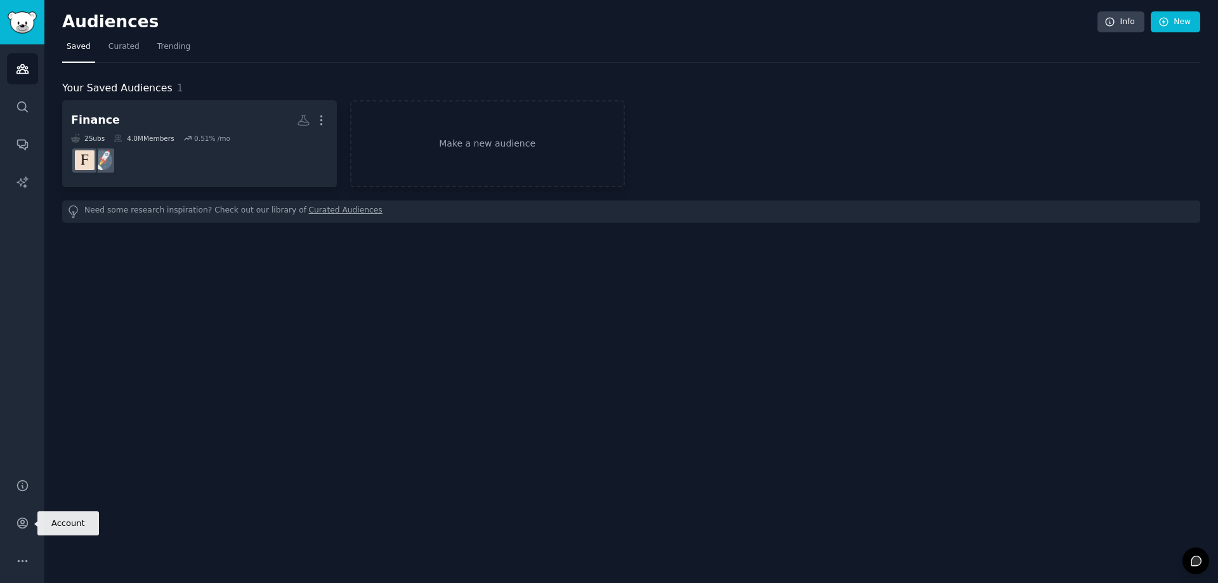
click at [23, 527] on icon "Sidebar" at bounding box center [22, 522] width 13 height 13
